Goal: Information Seeking & Learning: Learn about a topic

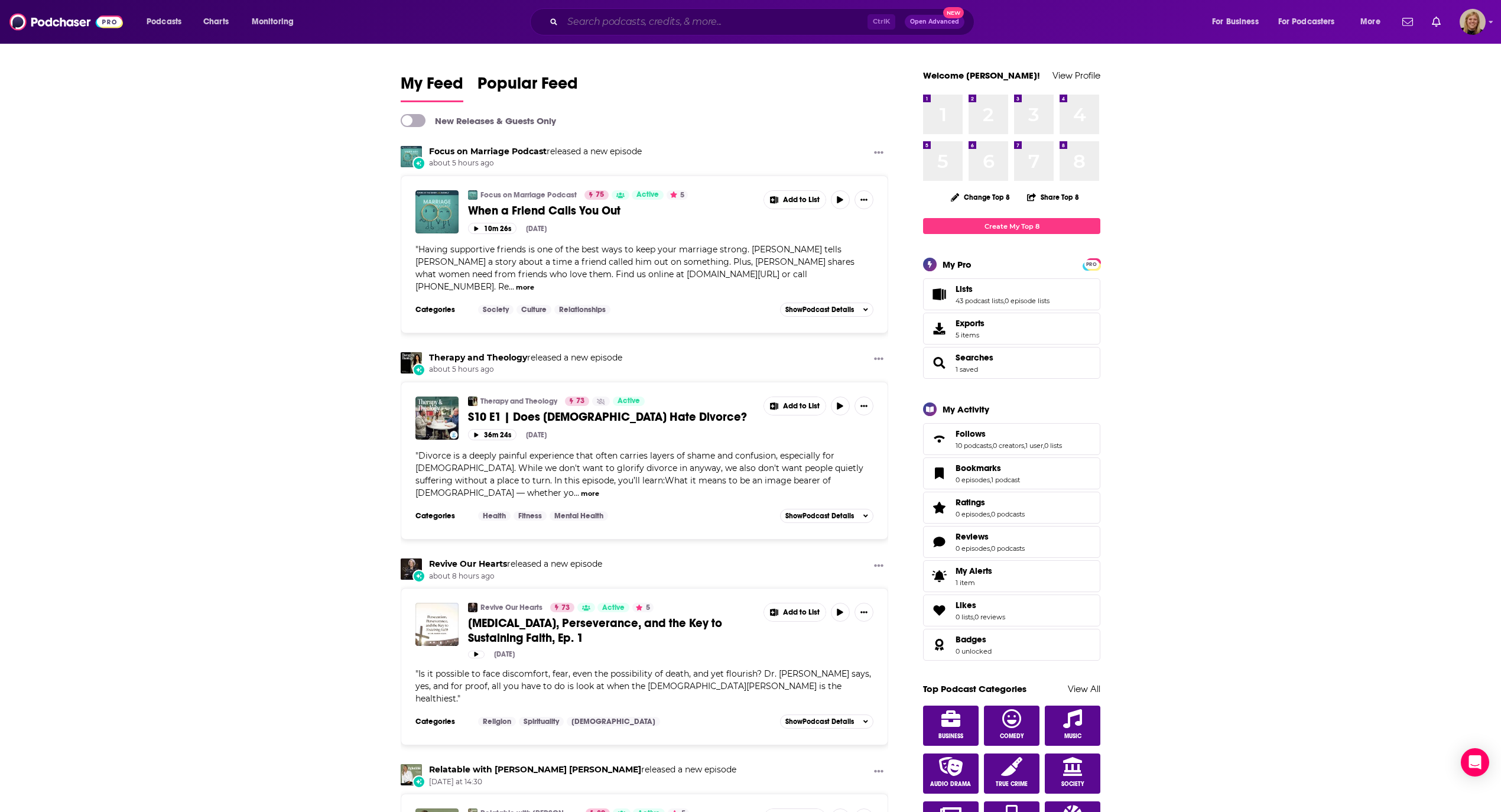
click at [634, 24] on input "Search podcasts, credits, & more..." at bounding box center [715, 22] width 305 height 19
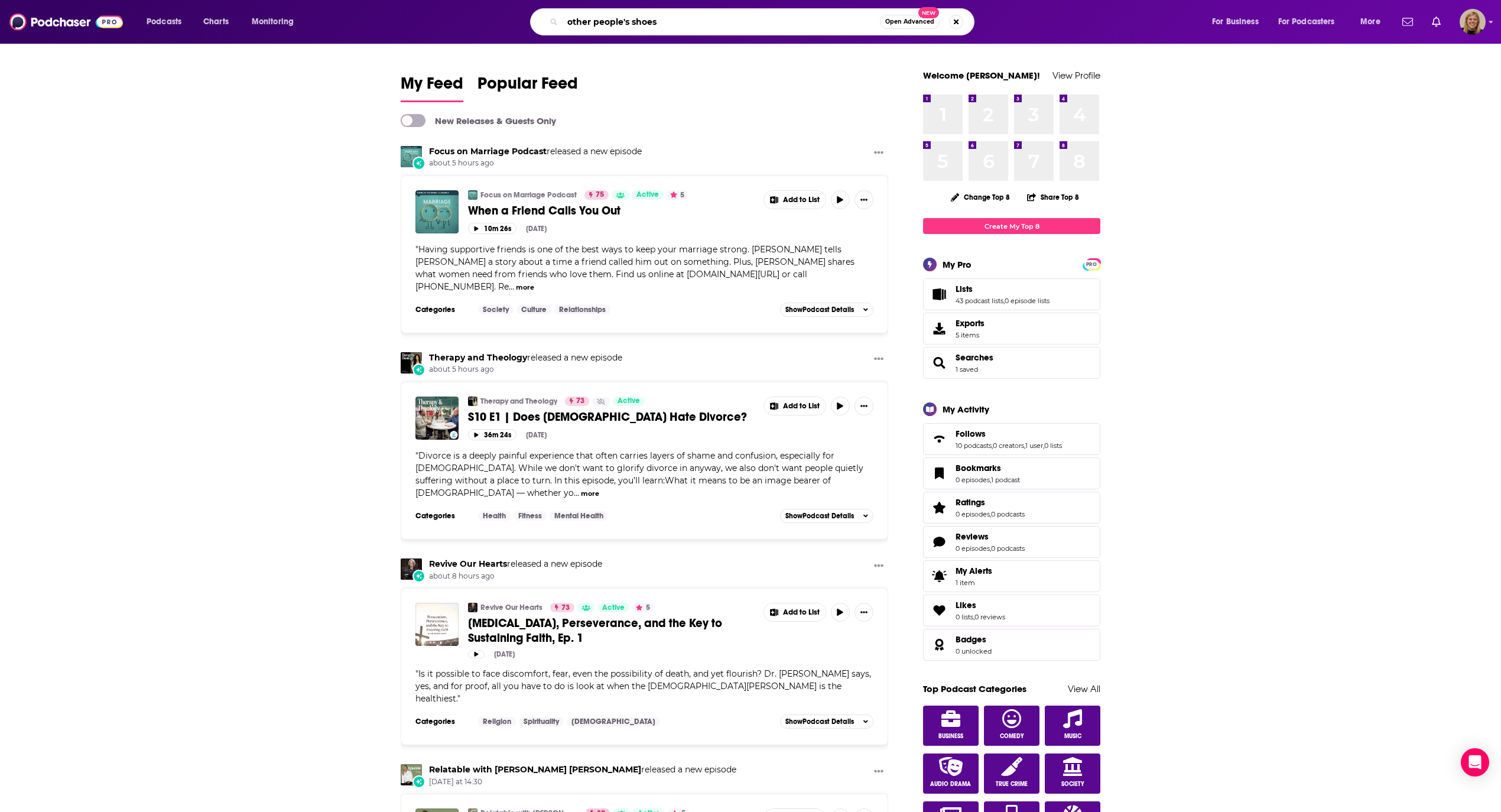
type input "other people's shoes"
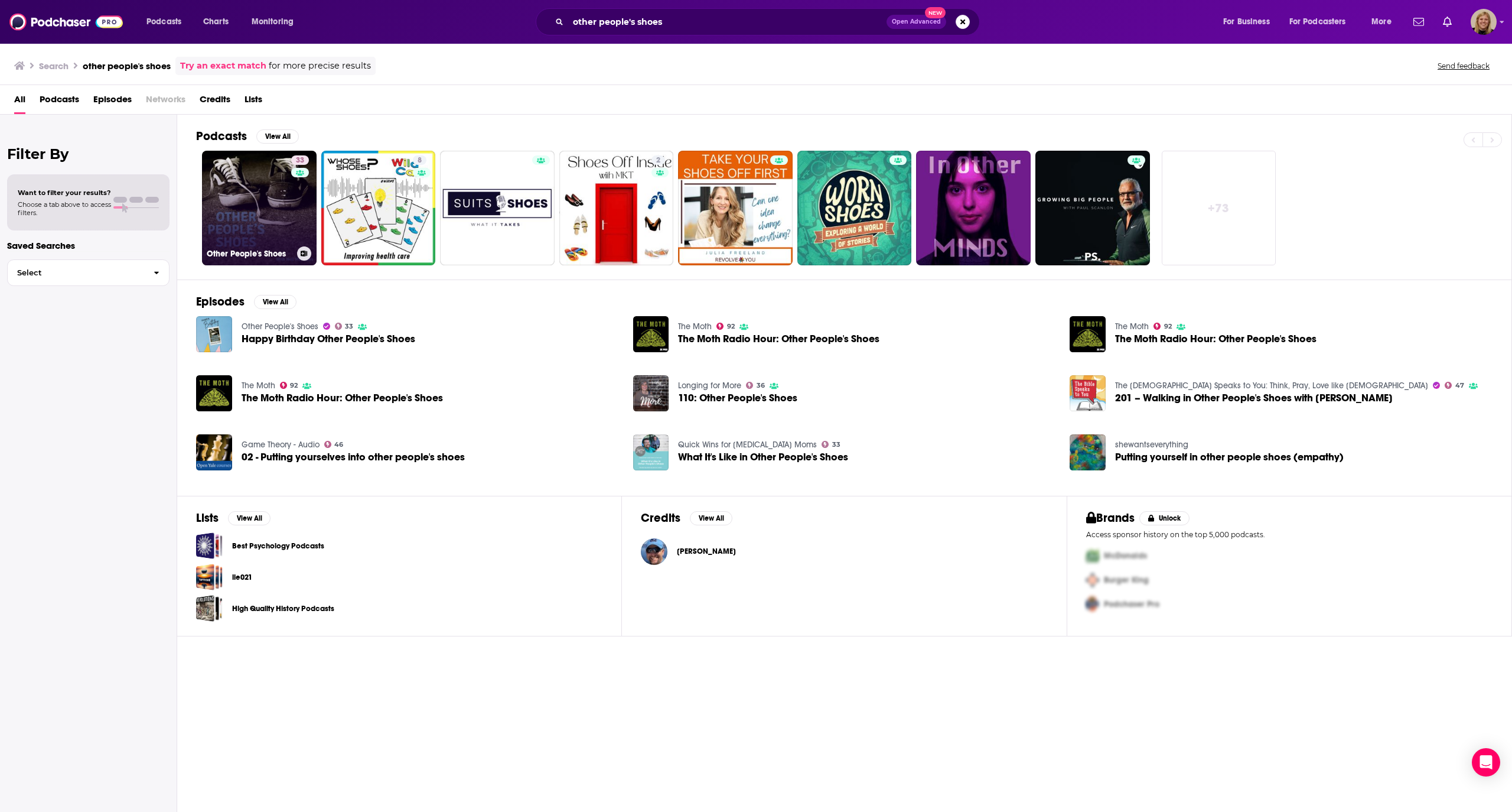
click at [241, 227] on link "33 Other People's Shoes" at bounding box center [259, 208] width 114 height 114
